Goal: Find specific page/section: Find specific page/section

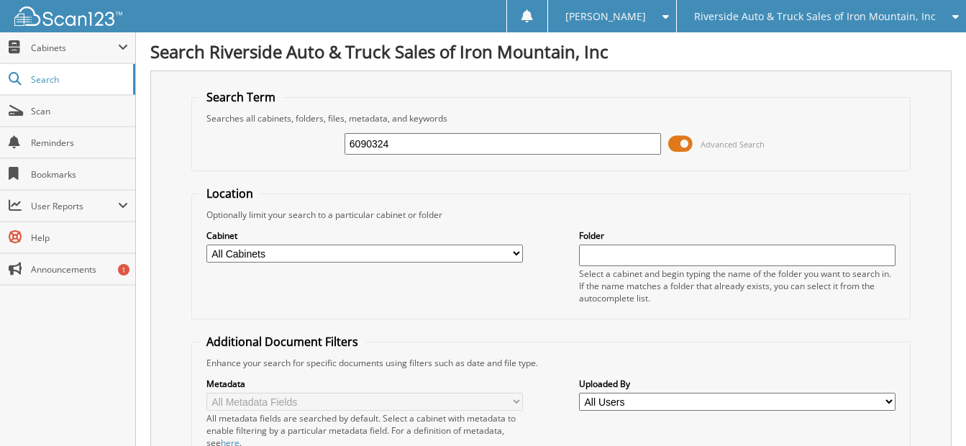
type input "6090324"
drag, startPoint x: 350, startPoint y: 158, endPoint x: 216, endPoint y: 158, distance: 134.5
click at [216, 158] on div "6090324 Advanced Search" at bounding box center [551, 143] width 704 height 39
type input "6090312"
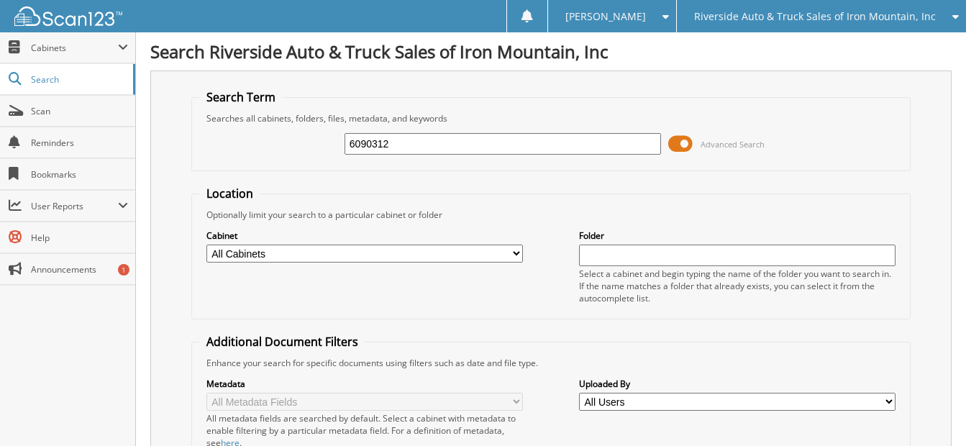
drag, startPoint x: 424, startPoint y: 149, endPoint x: 163, endPoint y: 157, distance: 260.6
click at [163, 157] on div "Search Term Searches all cabinets, folders, files, metadata, and keywords 60903…" at bounding box center [550, 352] width 801 height 563
click at [399, 147] on input "6090312" at bounding box center [503, 144] width 317 height 22
type input "6"
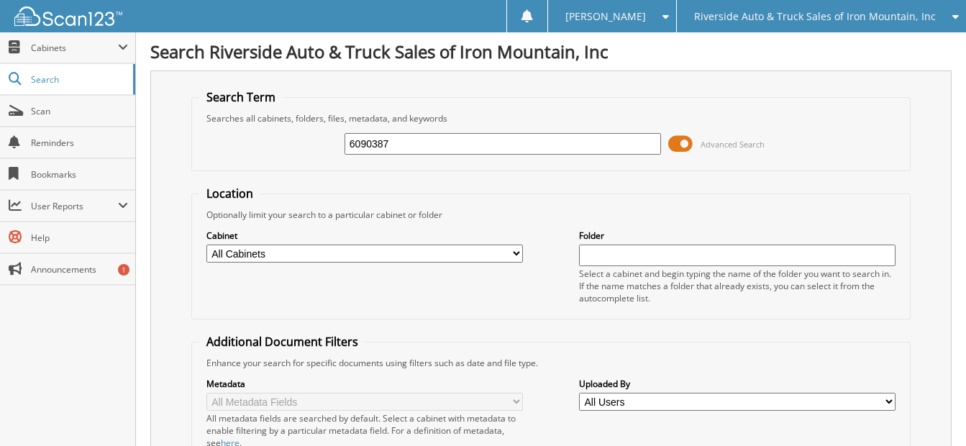
type input "6090387"
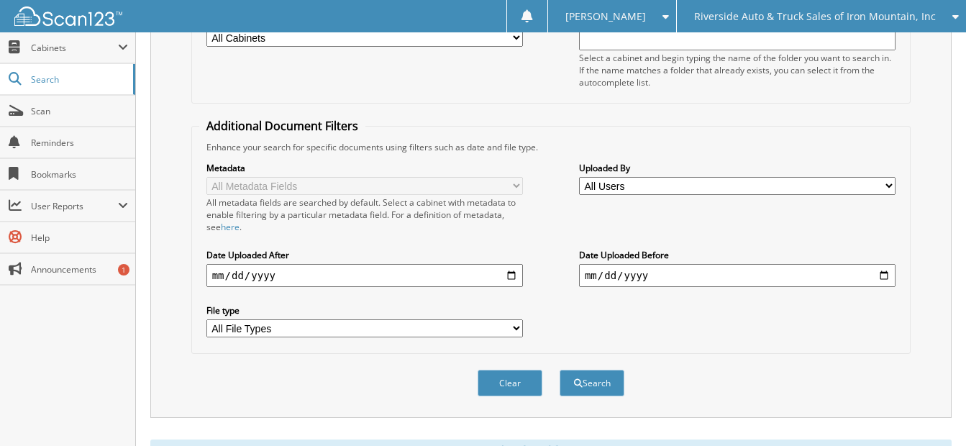
scroll to position [504, 0]
